Goal: Transaction & Acquisition: Subscribe to service/newsletter

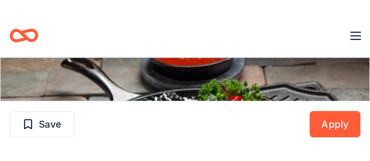
scroll to position [307, 0]
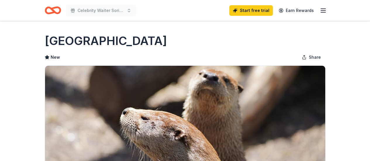
scroll to position [117, 0]
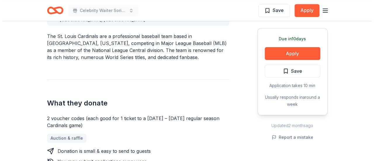
scroll to position [205, 0]
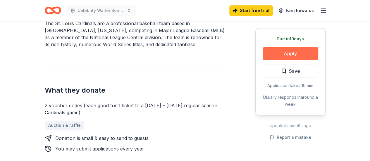
click at [281, 53] on button "Apply" at bounding box center [290, 53] width 56 height 13
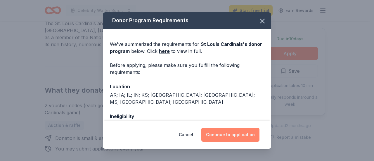
click at [224, 135] on button "Continue to application" at bounding box center [230, 135] width 58 height 14
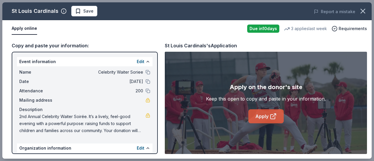
click at [260, 118] on link "Apply" at bounding box center [265, 116] width 35 height 14
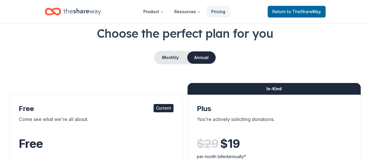
scroll to position [29, 0]
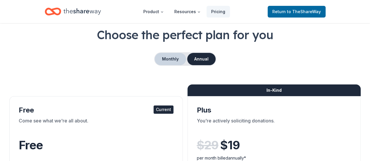
click at [177, 59] on button "Monthly" at bounding box center [170, 59] width 31 height 12
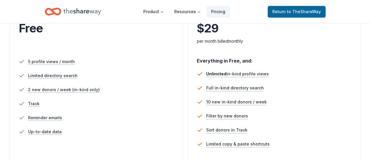
scroll to position [117, 0]
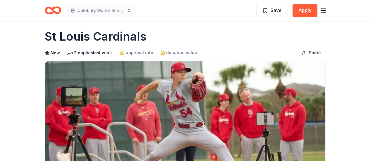
scroll to position [2, 0]
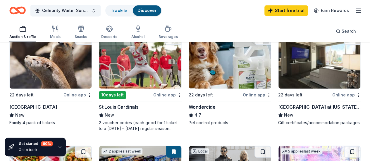
scroll to position [409, 0]
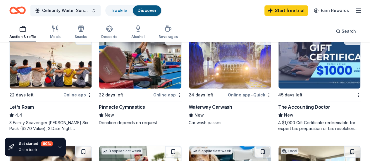
scroll to position [292, 0]
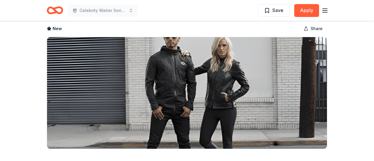
scroll to position [29, 0]
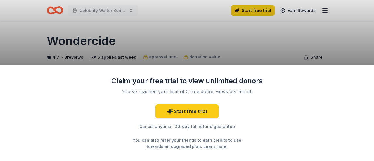
click at [207, 146] on link "Learn more" at bounding box center [214, 146] width 23 height 6
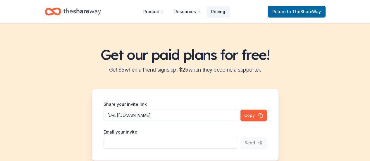
click at [218, 10] on link "Pricing" at bounding box center [217, 12] width 23 height 12
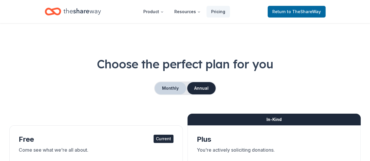
click at [169, 88] on button "Monthly" at bounding box center [170, 88] width 31 height 12
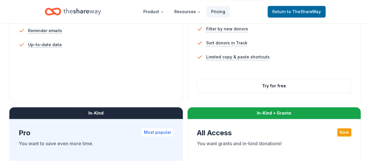
scroll to position [234, 0]
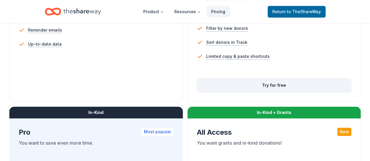
click at [197, 92] on button "Try for free" at bounding box center [274, 85] width 154 height 14
